Goal: Check status: Check status

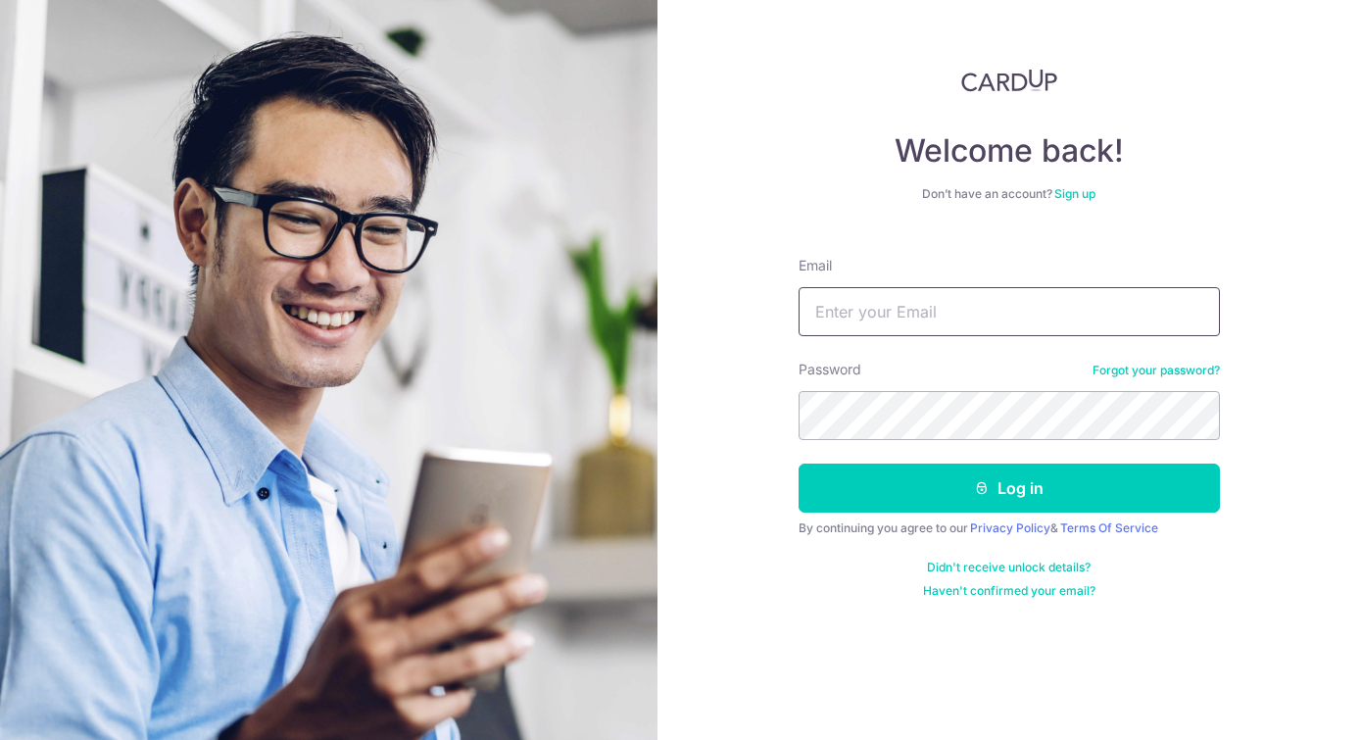
type input "[EMAIL_ADDRESS][DOMAIN_NAME]"
click at [939, 493] on button "Log in" at bounding box center [1009, 488] width 421 height 49
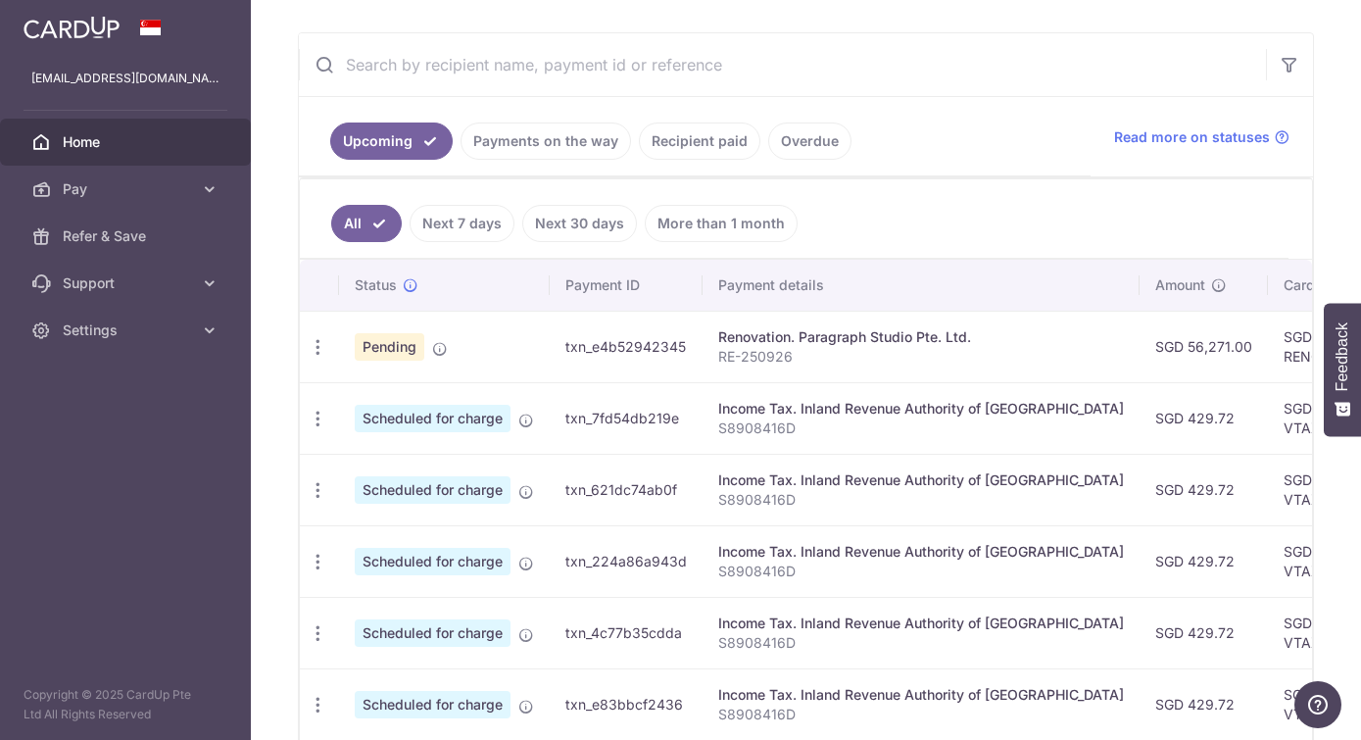
scroll to position [347, 0]
click at [550, 381] on td "txn_e4b52942345" at bounding box center [626, 346] width 153 height 72
click at [355, 360] on span "Pending" at bounding box center [390, 345] width 70 height 27
click at [461, 159] on link "Payments on the way" at bounding box center [546, 140] width 171 height 37
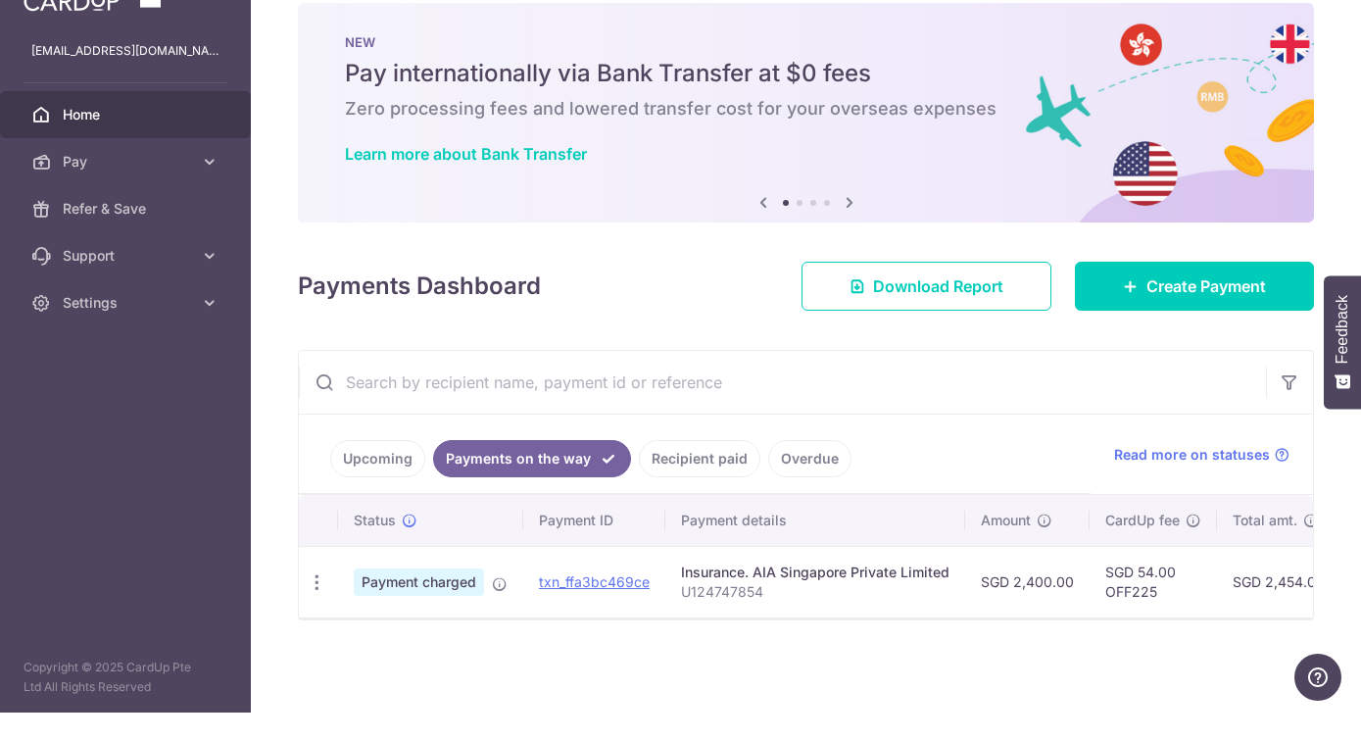
scroll to position [72, 0]
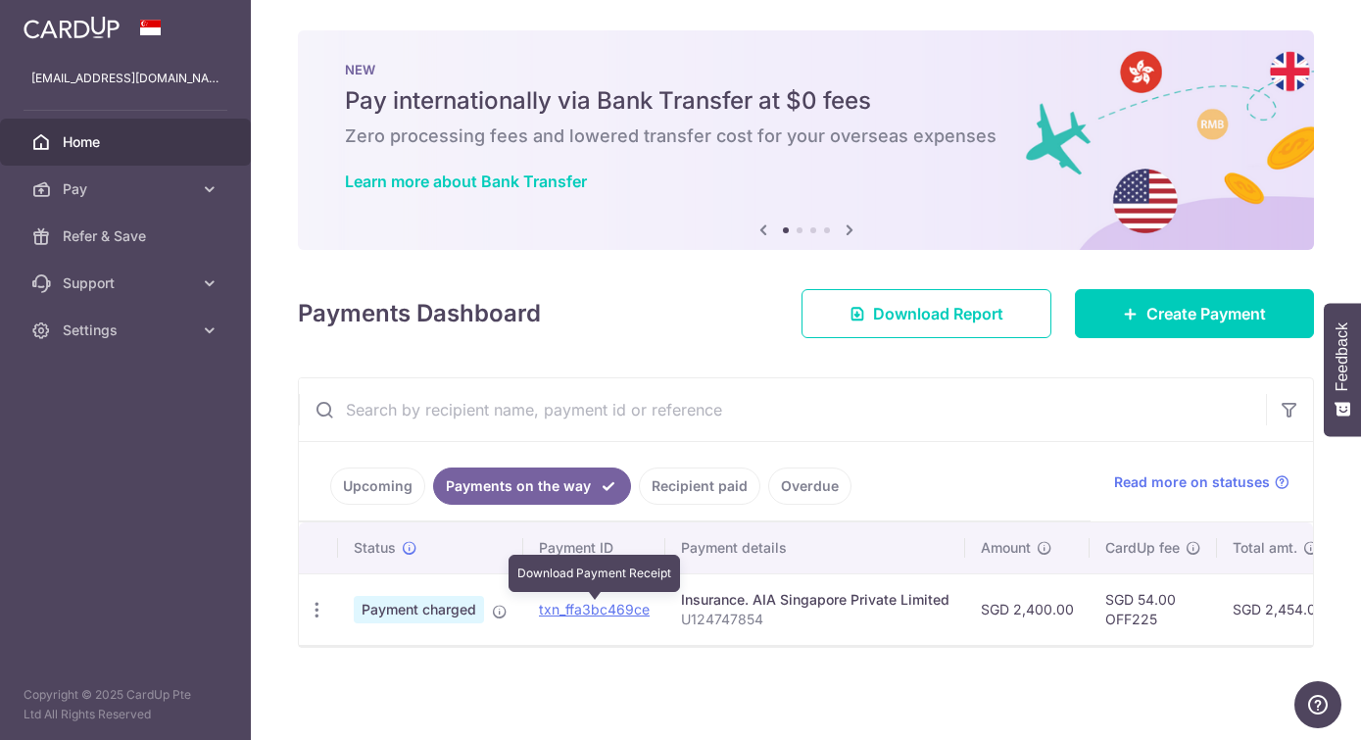
click at [539, 613] on link "txn_ffa3bc469ce" at bounding box center [594, 609] width 111 height 17
click at [330, 484] on link "Upcoming" at bounding box center [377, 485] width 95 height 37
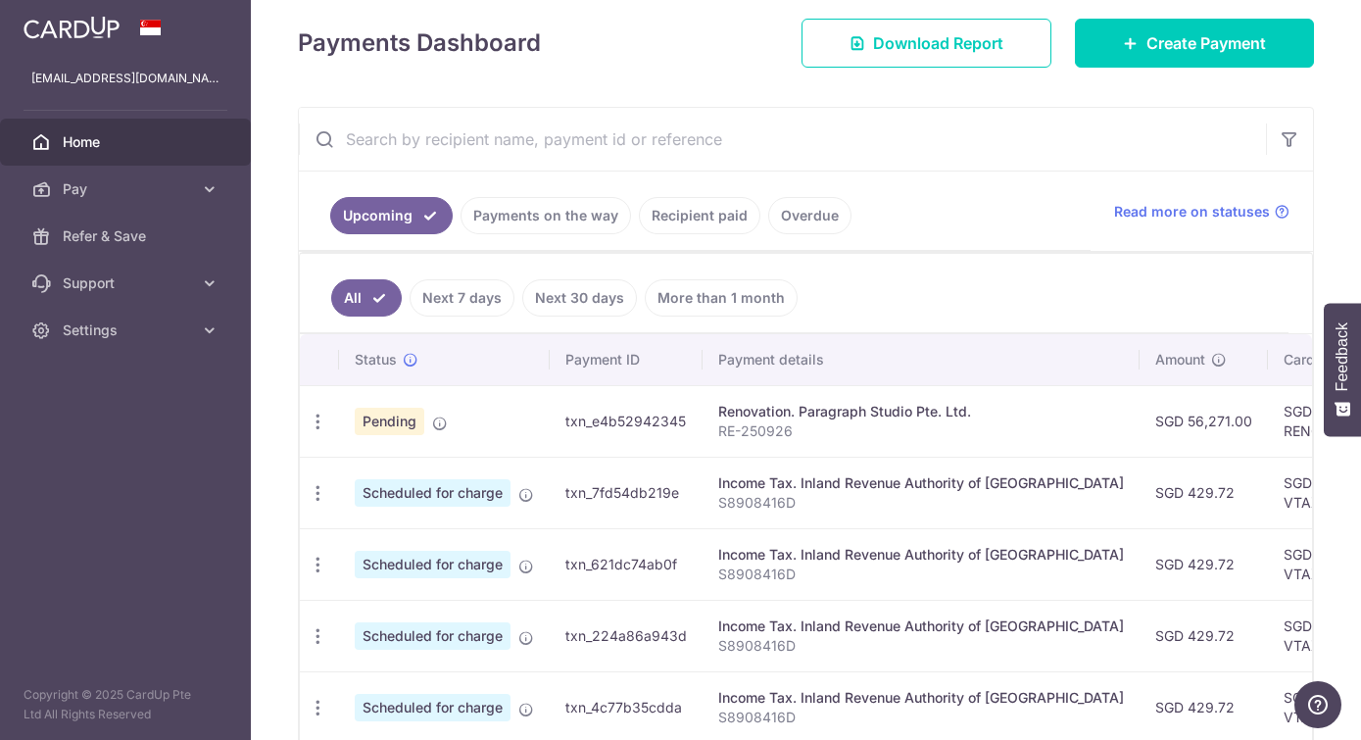
scroll to position [272, 0]
click at [550, 456] on td "txn_e4b52942345" at bounding box center [626, 420] width 153 height 72
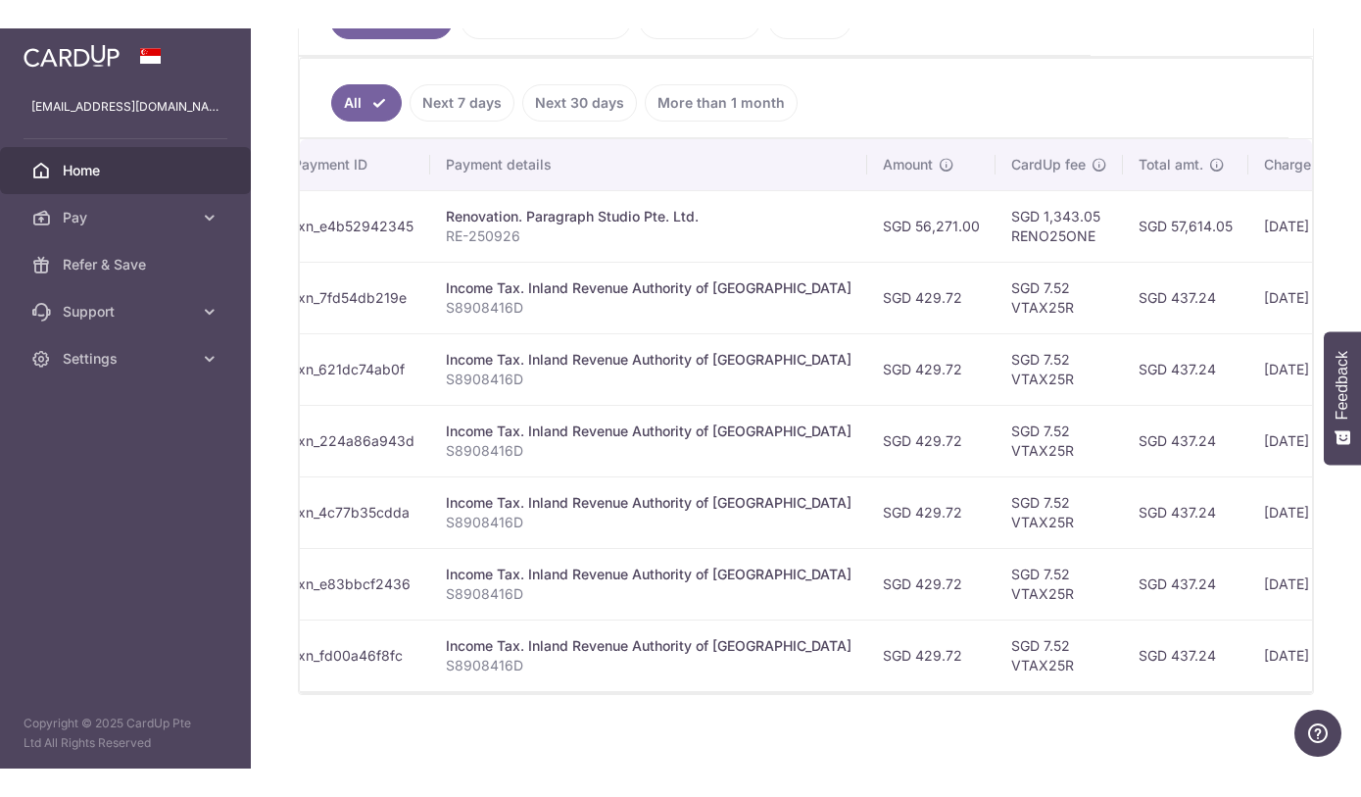
scroll to position [0, 271]
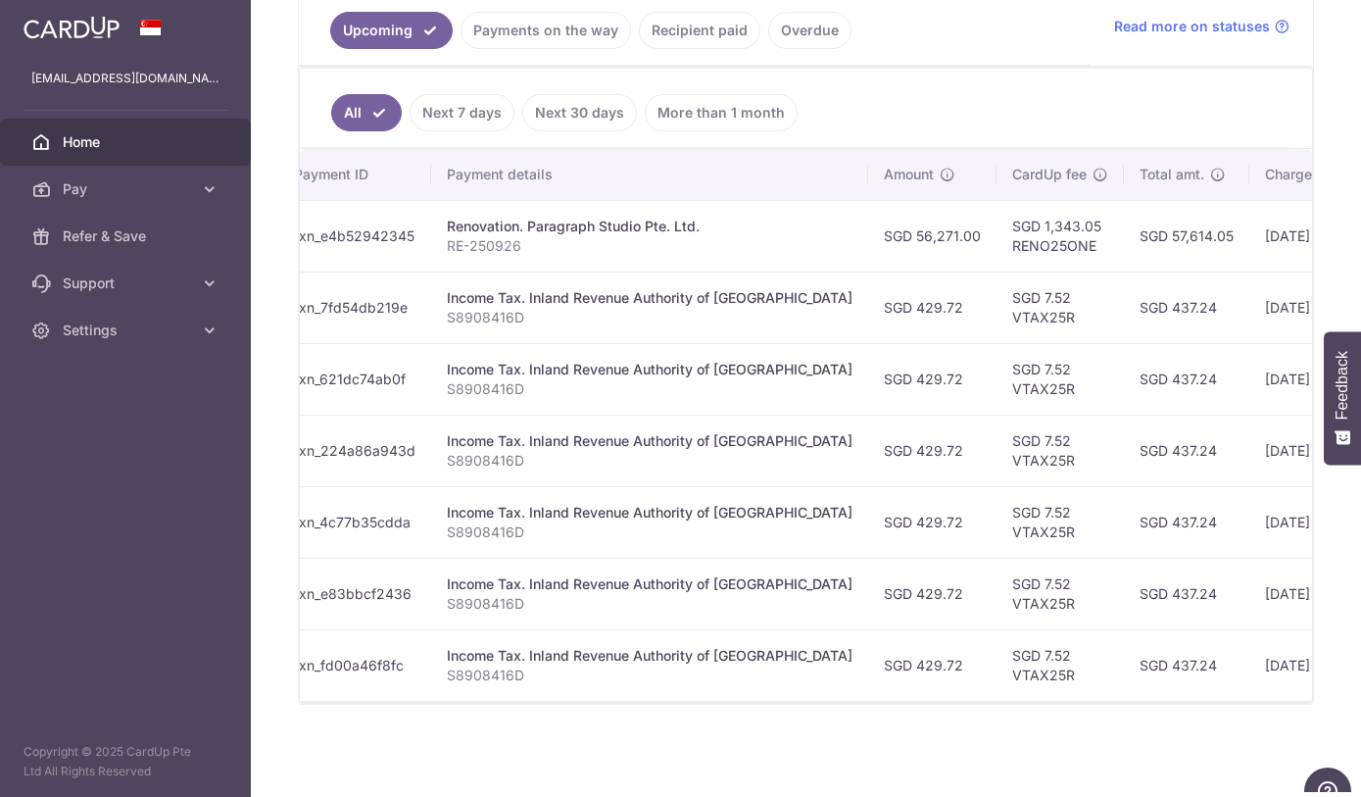
click at [447, 236] on div "Renovation. Paragraph Studio Pte. Ltd." at bounding box center [650, 227] width 406 height 20
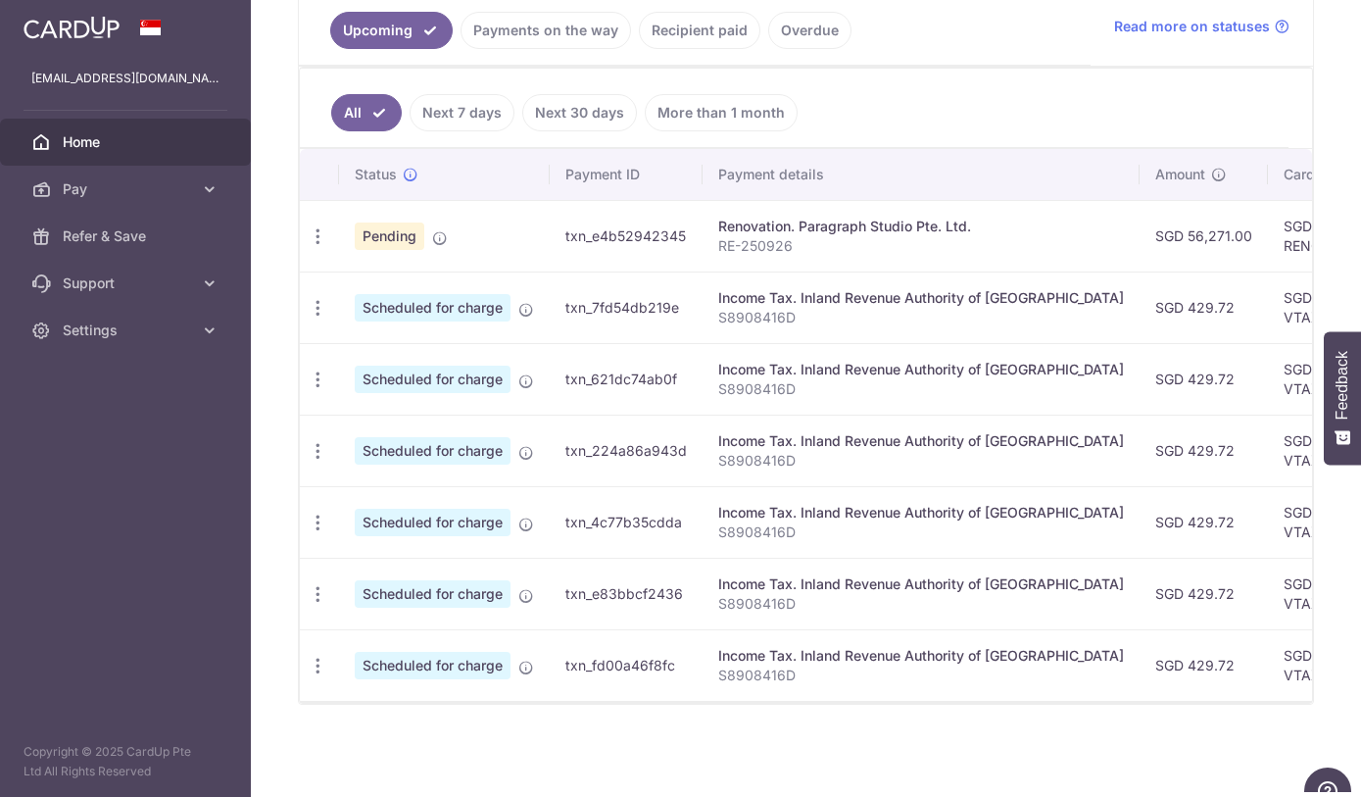
scroll to position [0, 0]
click at [355, 250] on span "Pending" at bounding box center [390, 235] width 70 height 27
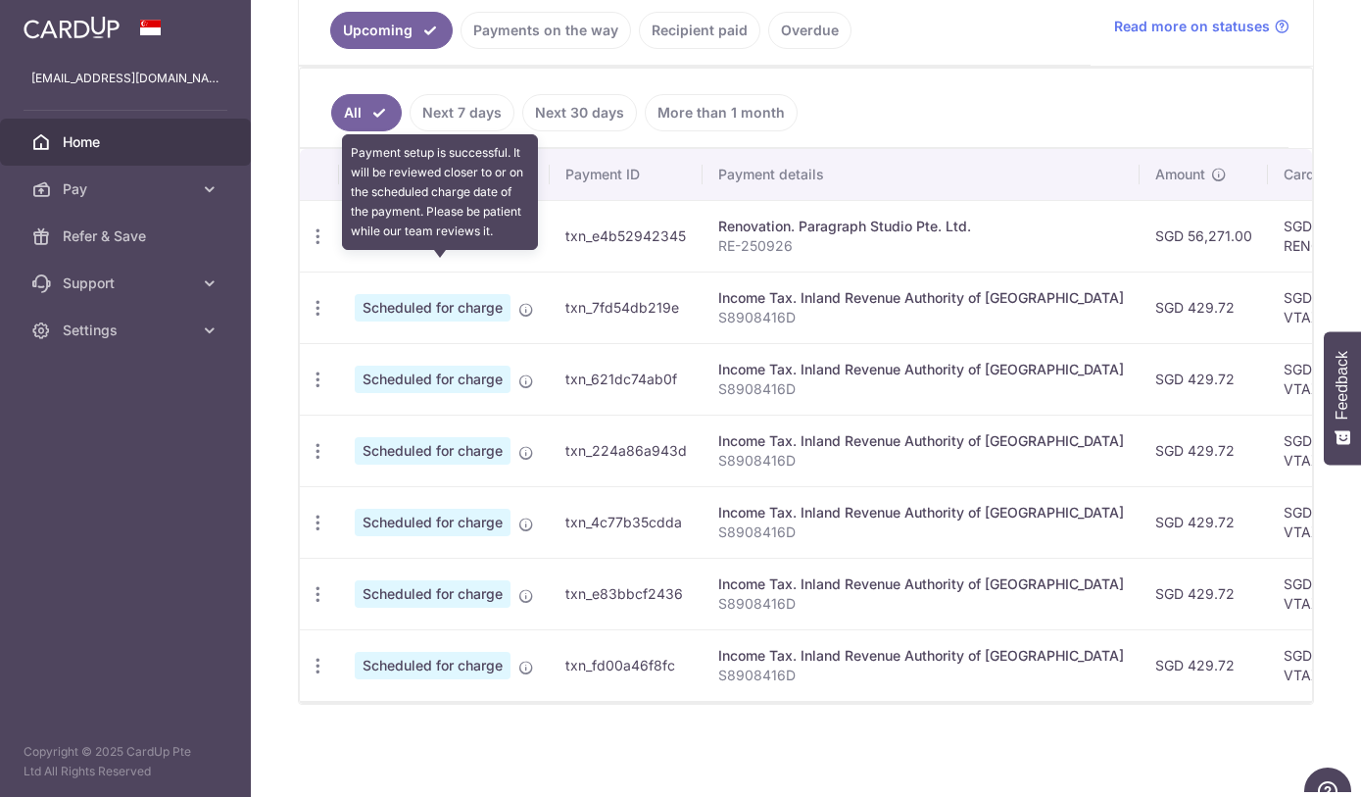
click at [432, 246] on icon at bounding box center [440, 238] width 16 height 16
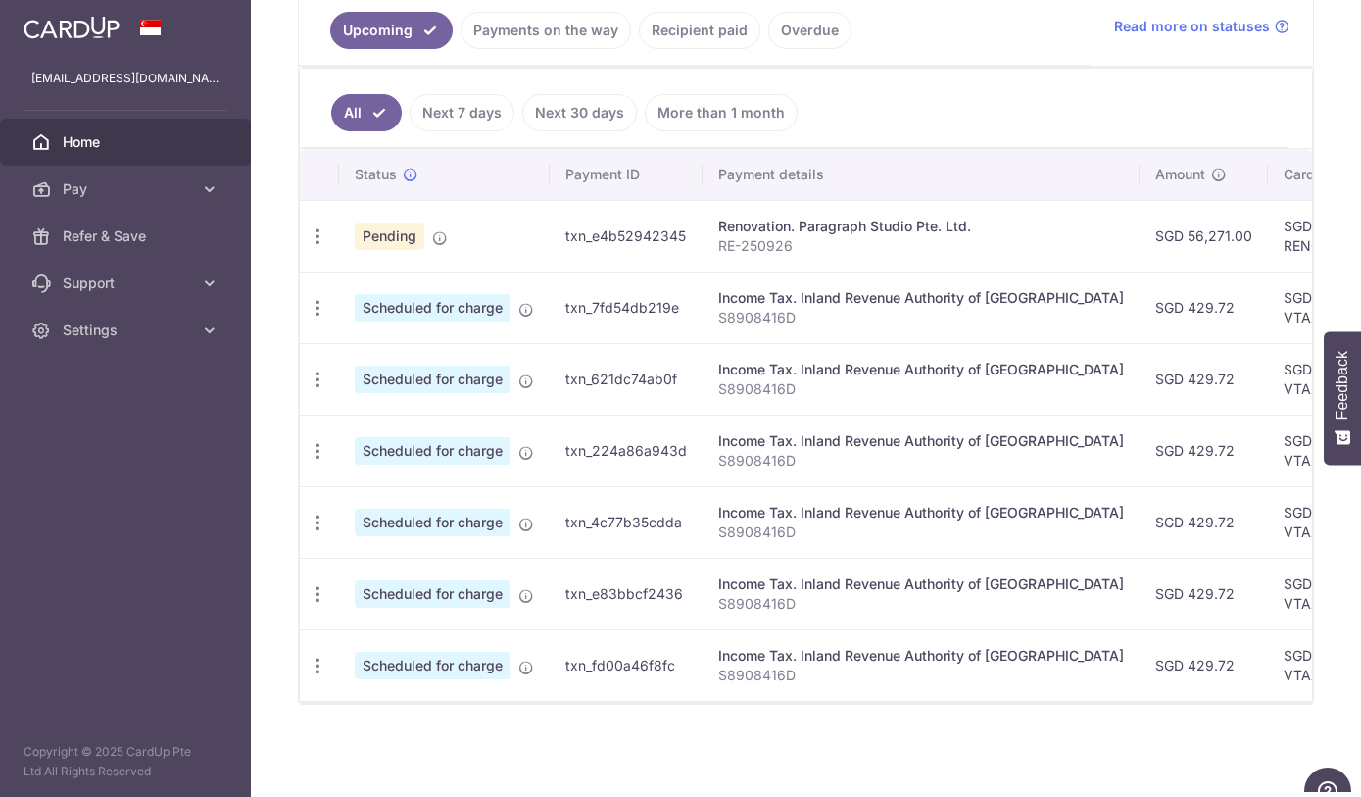
click at [718, 256] on p "RE-250926" at bounding box center [921, 246] width 406 height 20
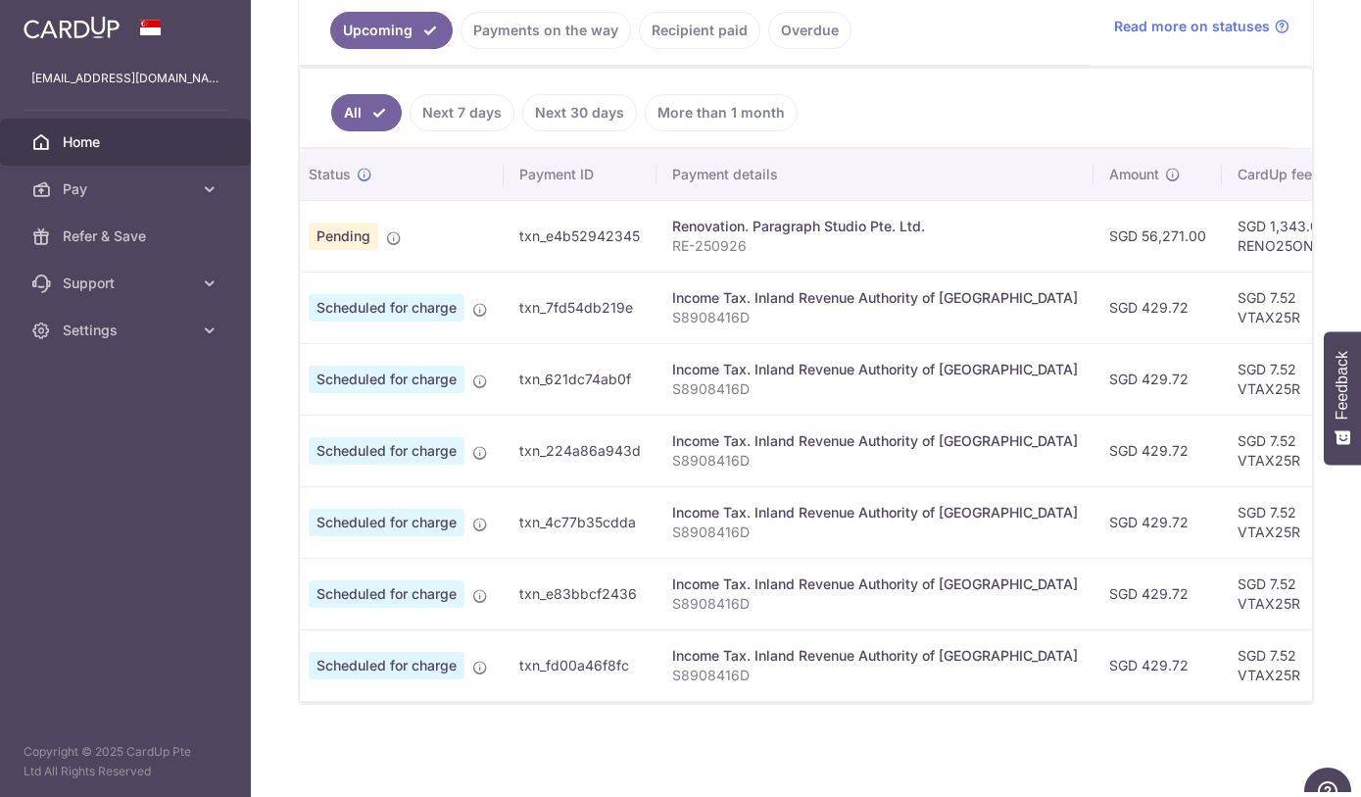
scroll to position [0, 67]
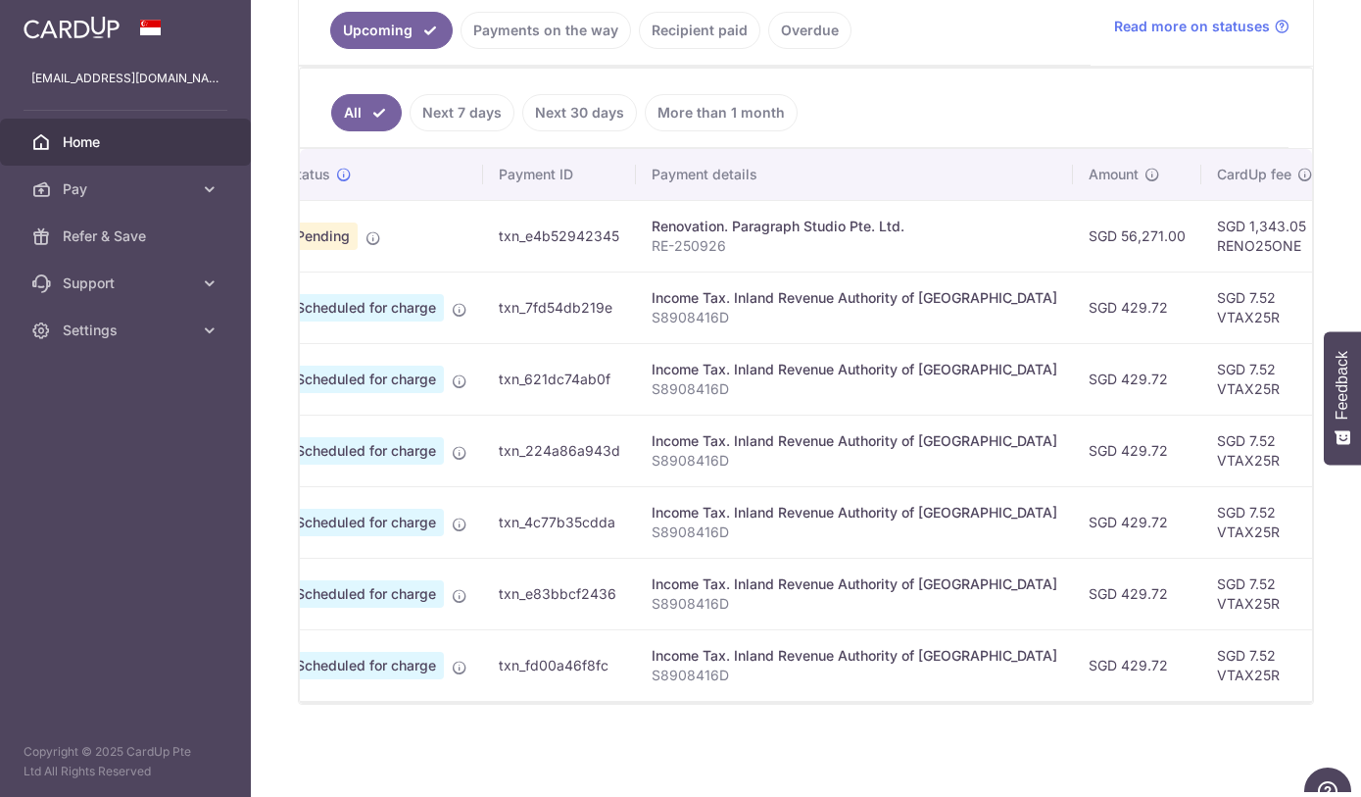
click at [645, 117] on link "More than 1 month" at bounding box center [721, 112] width 153 height 37
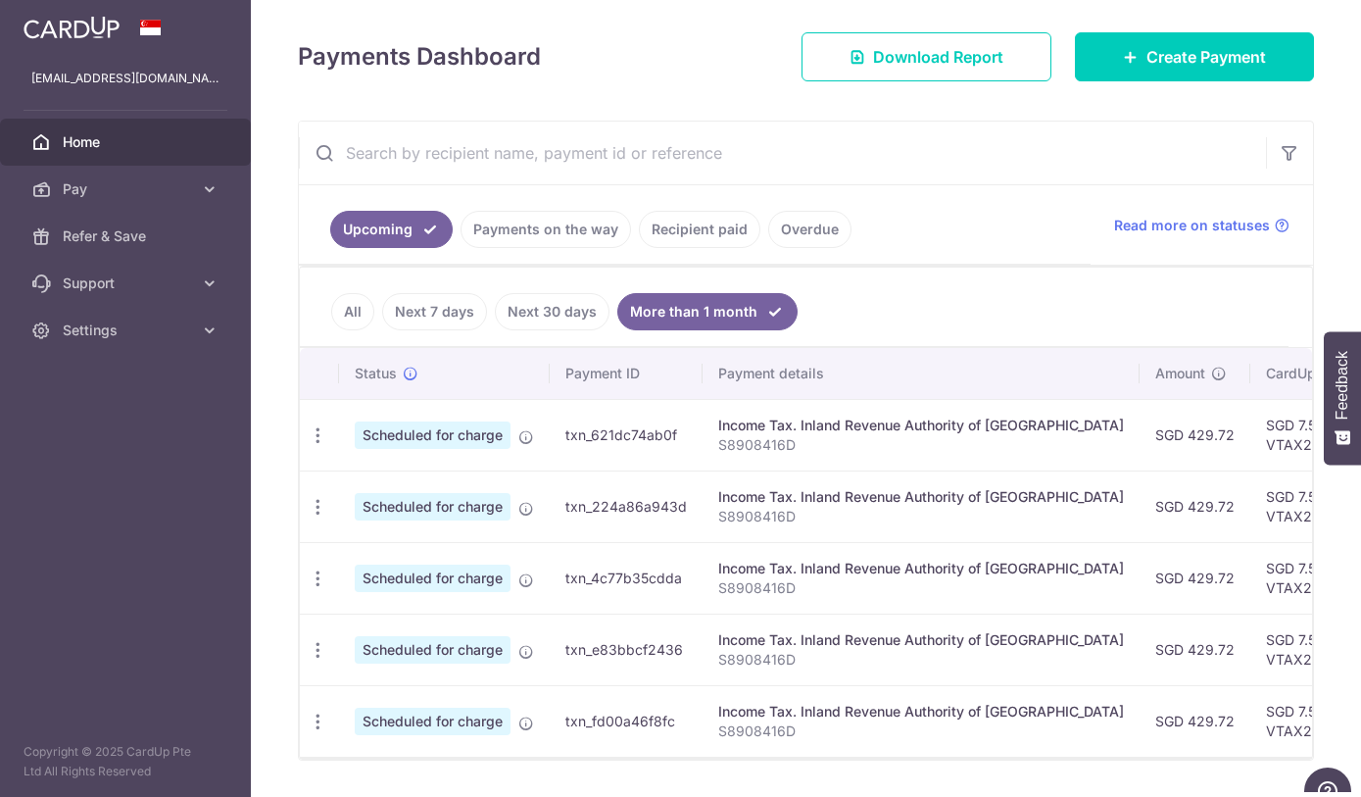
scroll to position [253, 0]
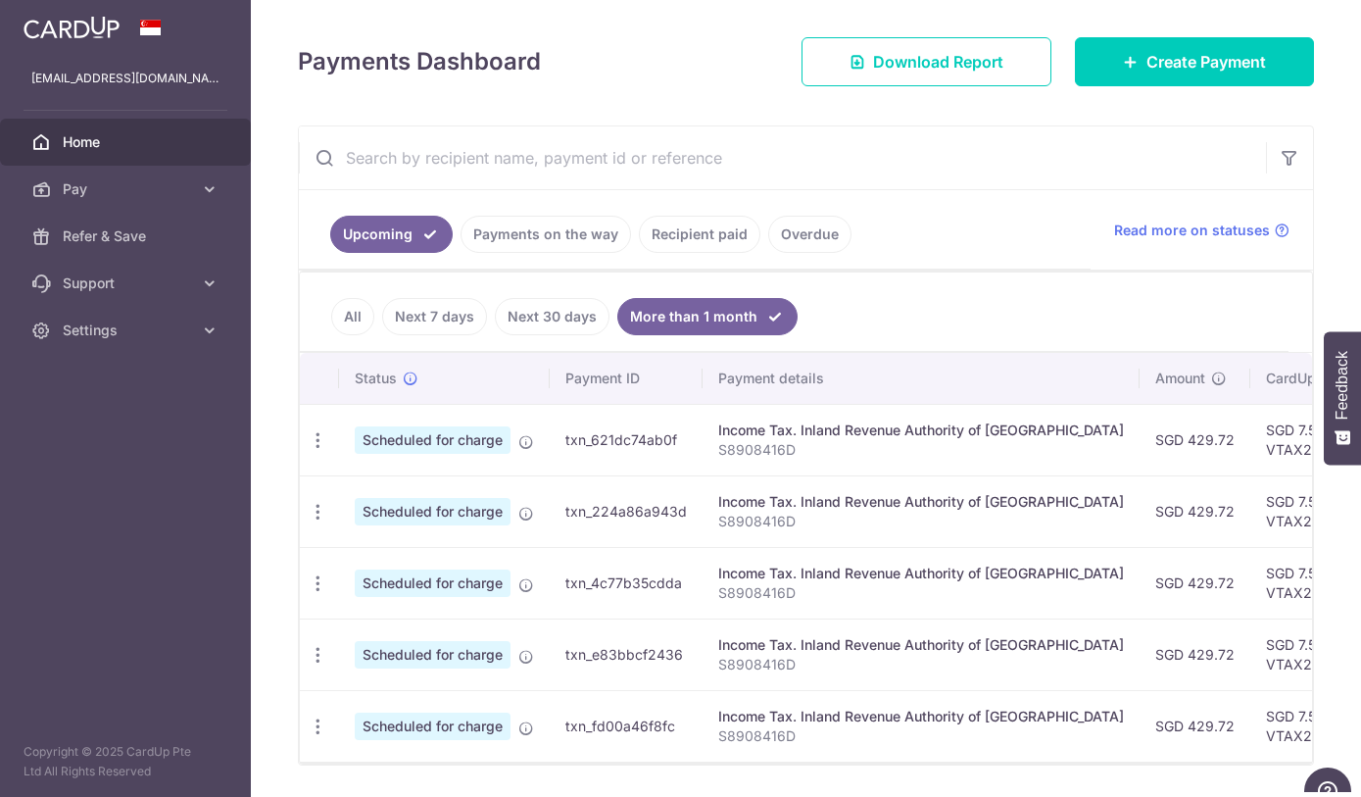
click at [1219, 240] on span "Read more on statuses" at bounding box center [1192, 231] width 156 height 20
